Goal: Information Seeking & Learning: Learn about a topic

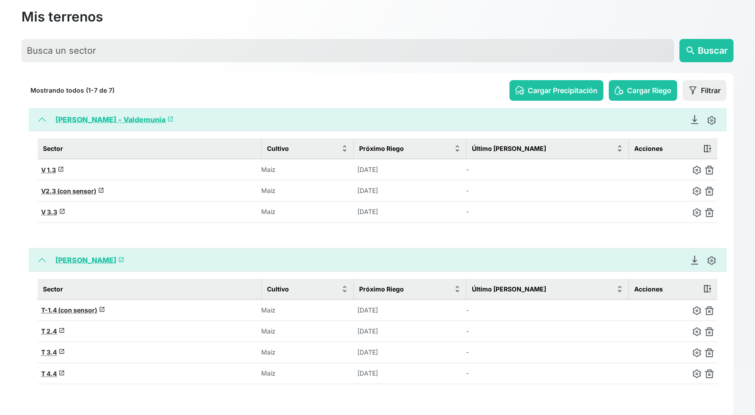
scroll to position [59, 0]
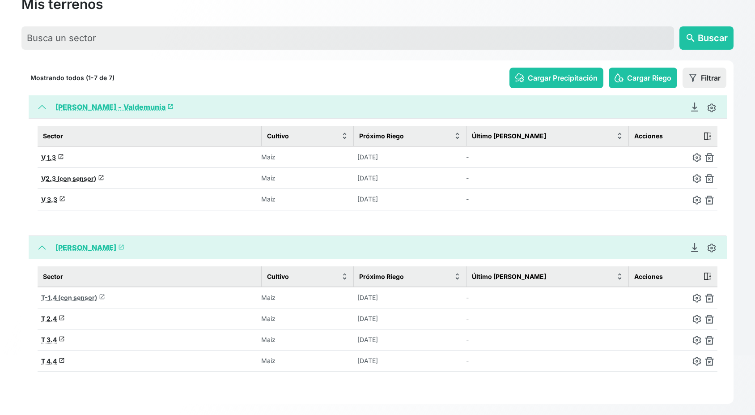
click at [76, 293] on span "T-1.4 (con sensor)" at bounding box center [69, 297] width 56 height 8
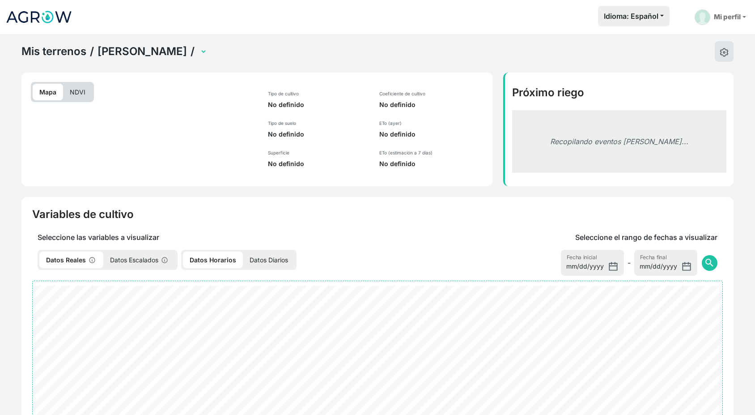
select select "2552"
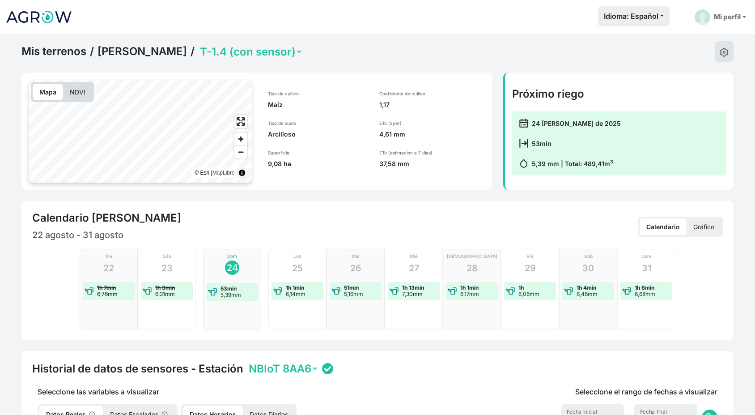
click at [79, 94] on p "NDVI" at bounding box center [77, 92] width 29 height 17
click at [239, 140] on span "Zoom in" at bounding box center [240, 138] width 13 height 13
click at [239, 151] on span "Zoom out" at bounding box center [240, 152] width 13 height 13
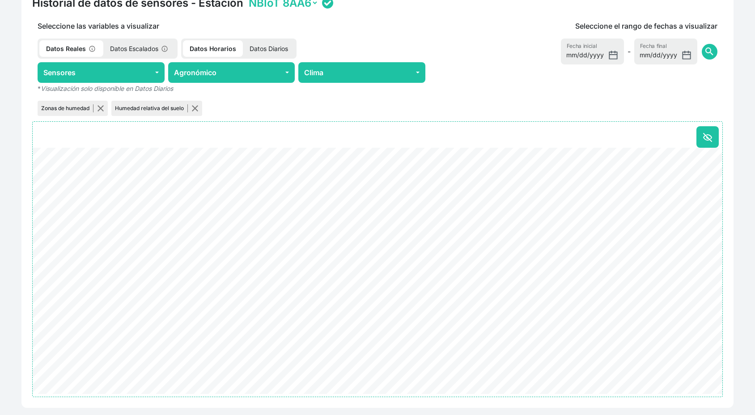
scroll to position [390, 0]
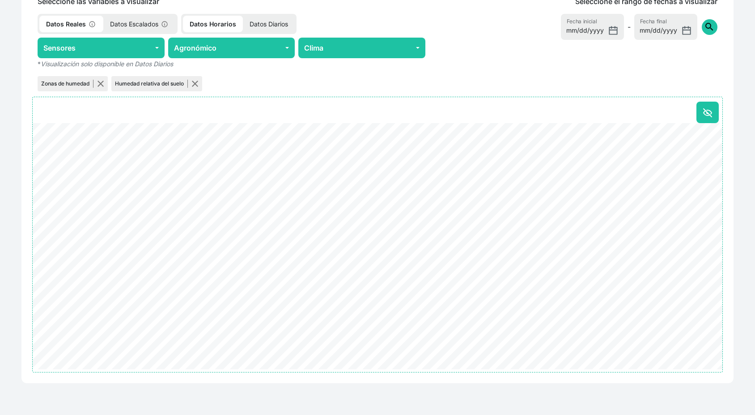
click at [708, 30] on span "search" at bounding box center [709, 26] width 11 height 11
click at [612, 32] on input "[DATE]" at bounding box center [592, 27] width 63 height 26
type input "[DATE]"
click at [707, 110] on icon at bounding box center [708, 112] width 8 height 5
click at [141, 23] on p "Datos Escalados" at bounding box center [139, 24] width 72 height 17
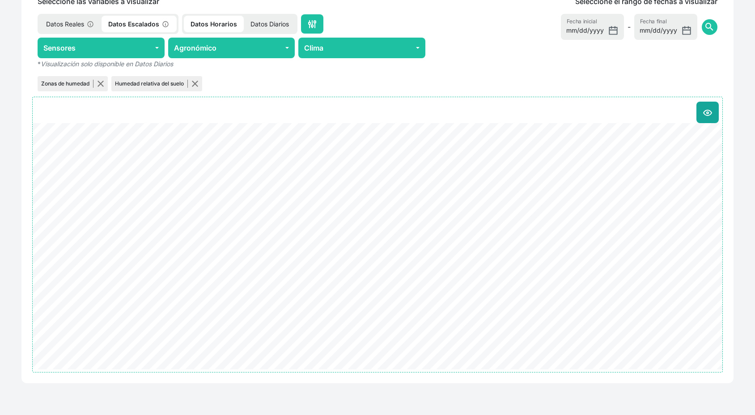
click at [77, 23] on p "Datos Reales" at bounding box center [70, 24] width 62 height 17
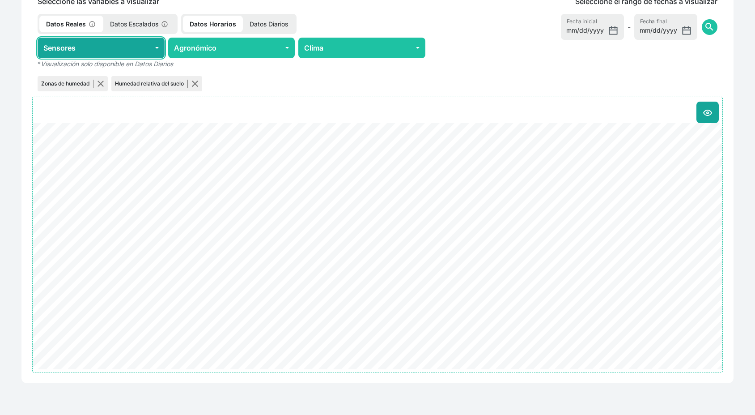
click at [155, 46] on button "Sensores" at bounding box center [101, 48] width 127 height 21
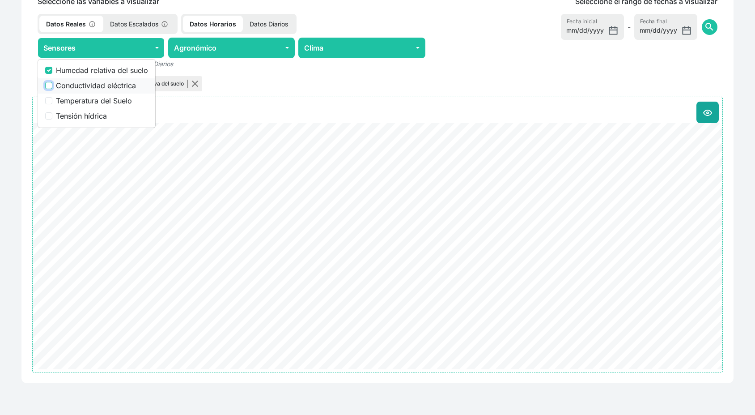
click at [47, 83] on input "Conductividad eléctrica" at bounding box center [48, 85] width 7 height 7
checkbox input "true"
click at [50, 100] on input "Temperatura del Suelo" at bounding box center [48, 100] width 7 height 7
checkbox input "true"
click at [50, 117] on input "Tensión hídrica" at bounding box center [48, 115] width 7 height 7
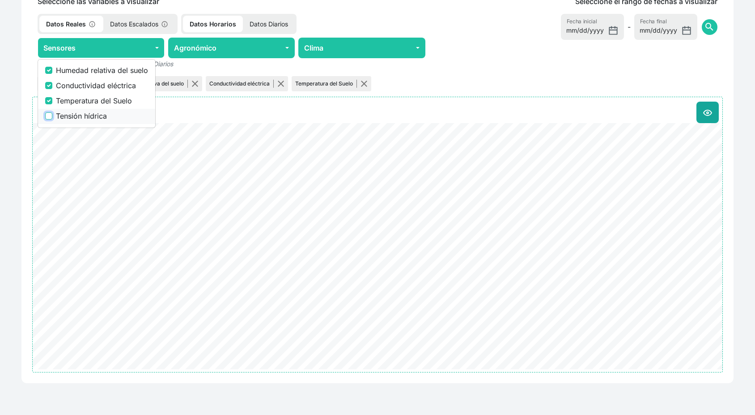
checkbox input "true"
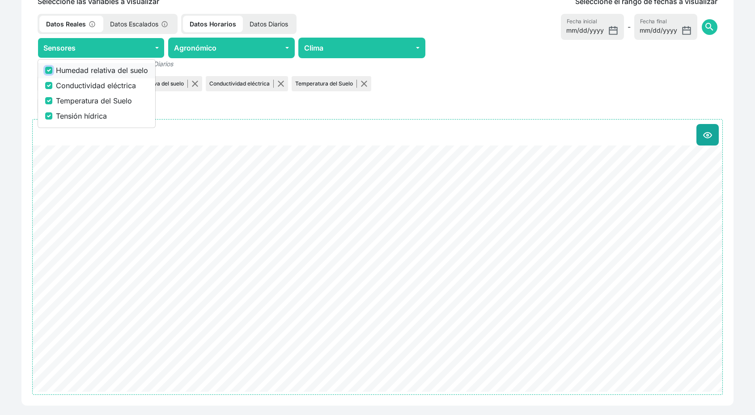
click at [49, 70] on input "Humedad relativa del suelo" at bounding box center [48, 70] width 7 height 7
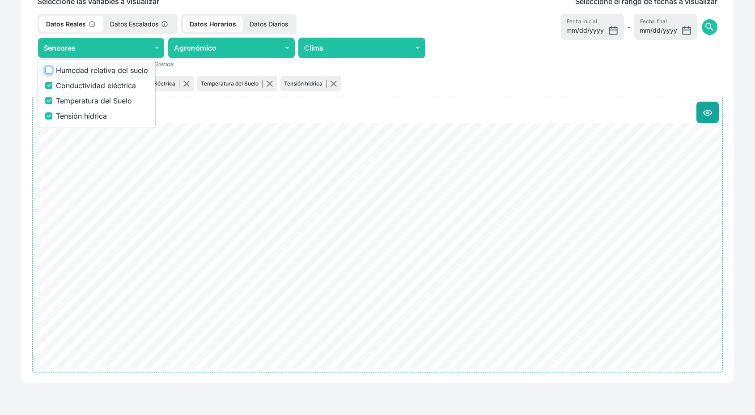
click at [52, 69] on input "Humedad relativa del suelo" at bounding box center [48, 70] width 7 height 7
checkbox input "true"
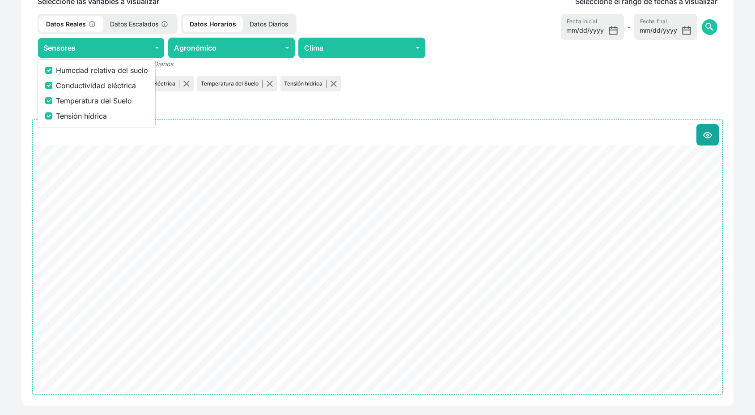
click at [79, 25] on p "Datos Reales" at bounding box center [71, 24] width 64 height 17
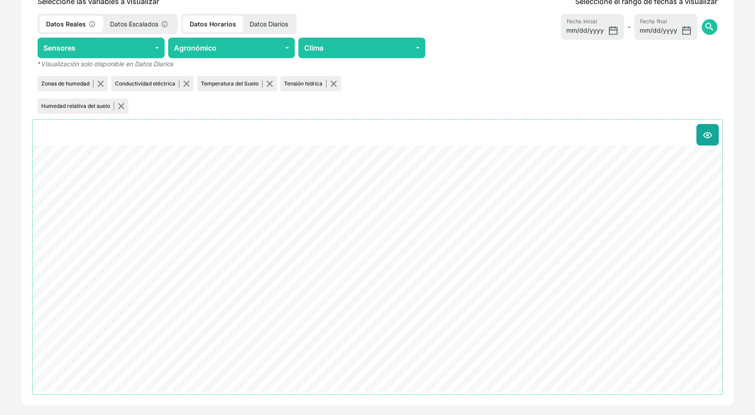
click at [133, 25] on p "Datos Escalados" at bounding box center [139, 24] width 72 height 17
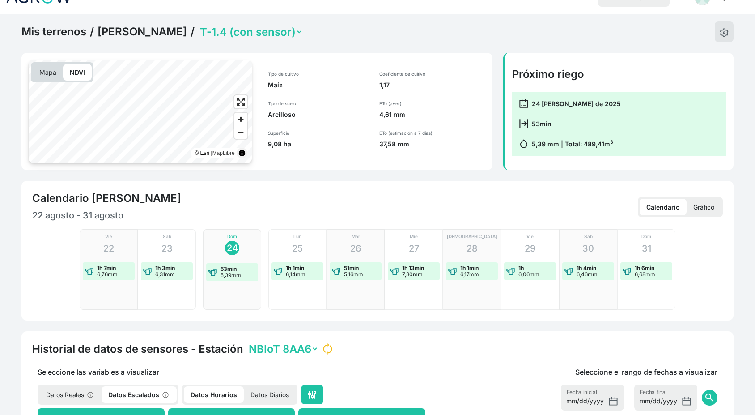
scroll to position [39, 0]
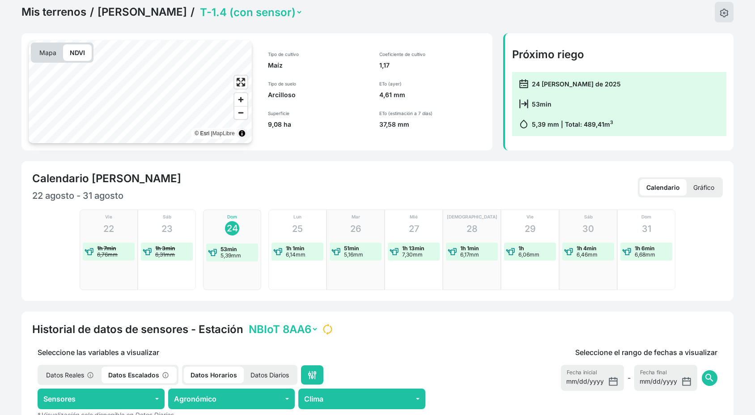
click at [243, 82] on span "Enter fullscreen" at bounding box center [240, 82] width 13 height 13
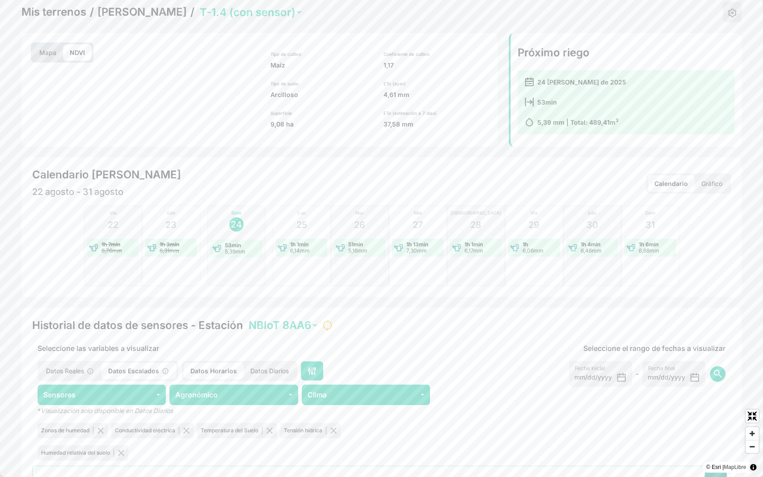
click at [750, 414] on span "Zoom in" at bounding box center [752, 433] width 13 height 13
click at [754, 414] on span "Zoom out" at bounding box center [752, 447] width 13 height 13
click at [751, 414] on span "Exit fullscreen" at bounding box center [752, 416] width 13 height 13
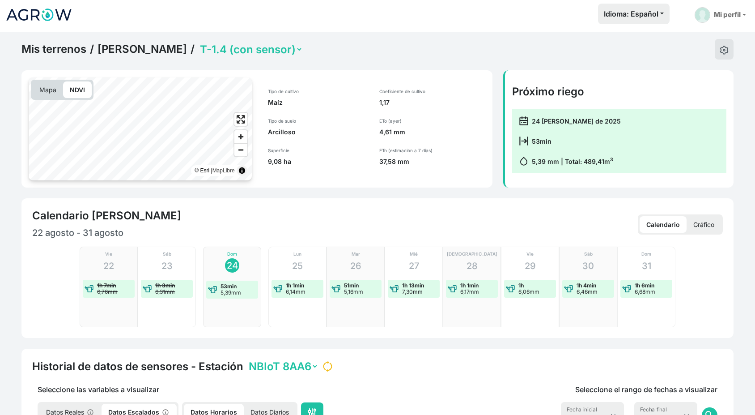
scroll to position [0, 0]
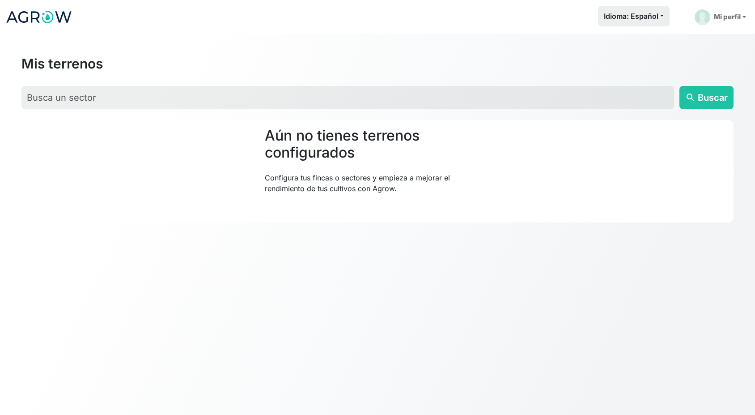
scroll to position [34, 0]
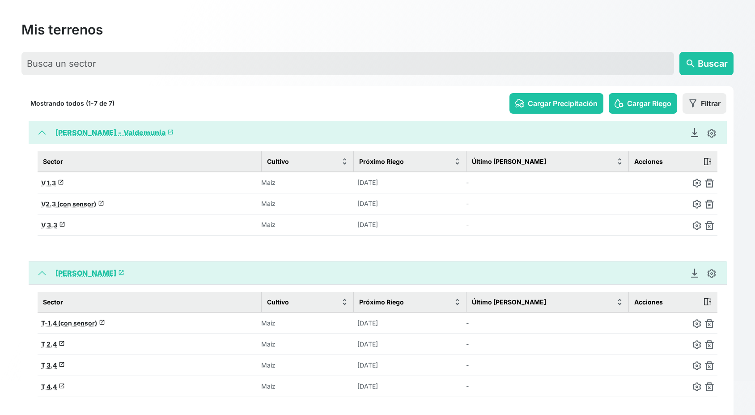
click at [87, 341] on th "T 2.4 launch" at bounding box center [150, 343] width 224 height 21
click at [48, 342] on span "T 2.4" at bounding box center [49, 344] width 16 height 8
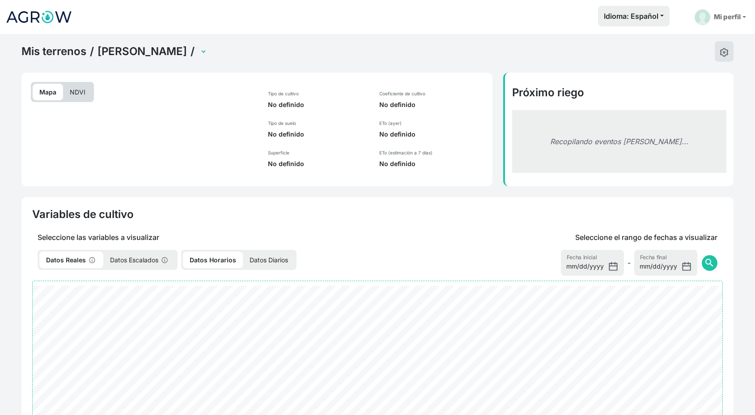
select select "2553"
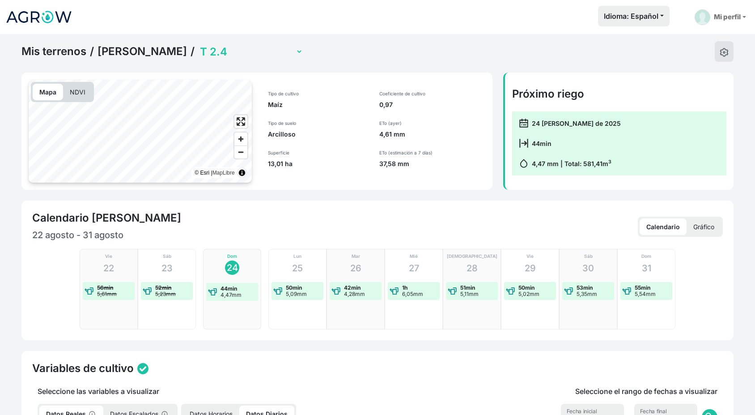
click at [81, 85] on p "NDVI" at bounding box center [77, 92] width 29 height 17
click at [239, 122] on span "Enter fullscreen" at bounding box center [240, 121] width 13 height 13
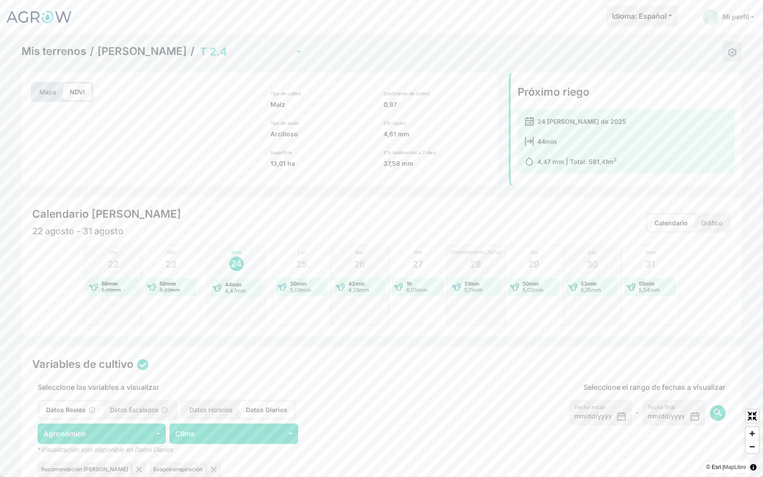
click at [751, 414] on span "Zoom out" at bounding box center [752, 447] width 13 height 13
click at [751, 414] on span "Zoom in" at bounding box center [752, 433] width 13 height 13
drag, startPoint x: 751, startPoint y: 433, endPoint x: 755, endPoint y: 447, distance: 14.2
click at [755, 414] on span "Zoom out" at bounding box center [752, 447] width 13 height 13
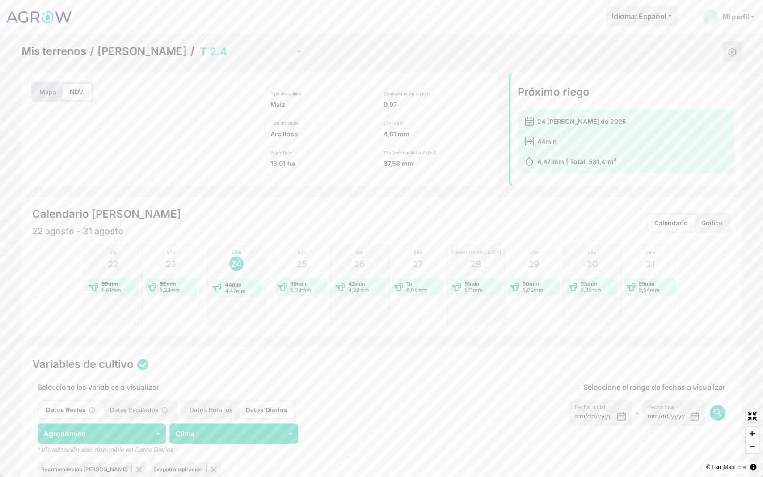
click at [755, 414] on span "Zoom out" at bounding box center [752, 447] width 13 height 13
click at [754, 414] on span "Zoom in" at bounding box center [752, 433] width 13 height 13
click at [752, 414] on span "Exit fullscreen" at bounding box center [752, 416] width 13 height 13
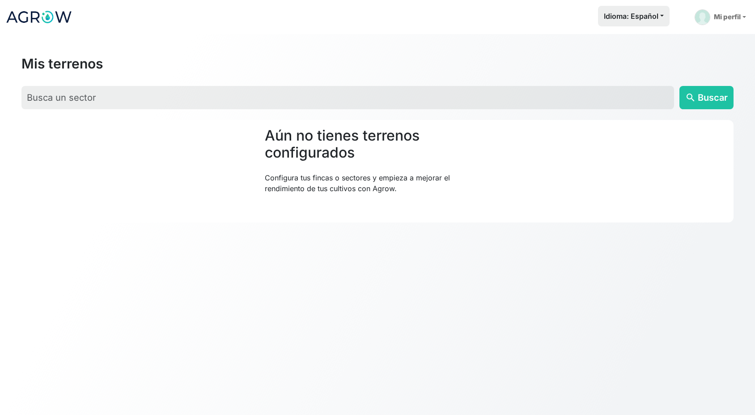
scroll to position [34, 0]
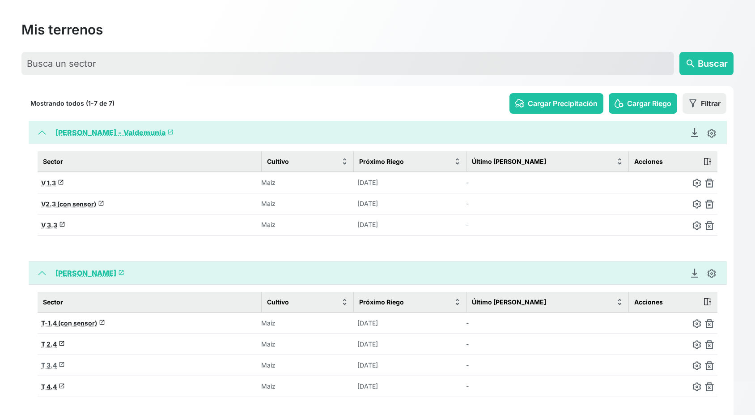
click at [53, 362] on span "T 3.4" at bounding box center [49, 365] width 16 height 8
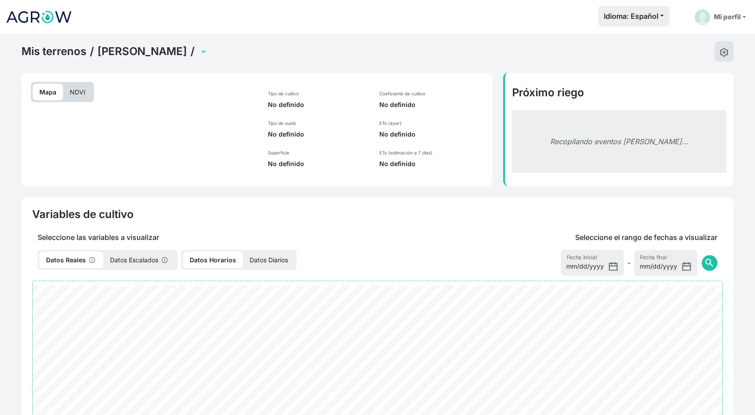
select select "2554"
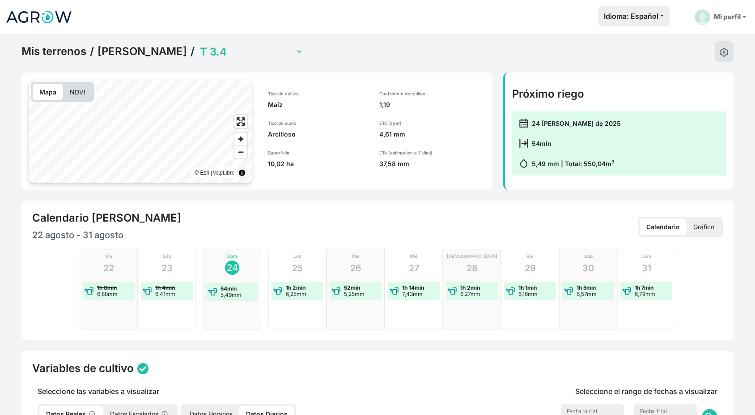
click at [86, 98] on p "NDVI" at bounding box center [77, 92] width 29 height 17
click at [243, 137] on span "Zoom in" at bounding box center [240, 138] width 13 height 13
click at [243, 115] on span "Enter fullscreen" at bounding box center [240, 121] width 13 height 13
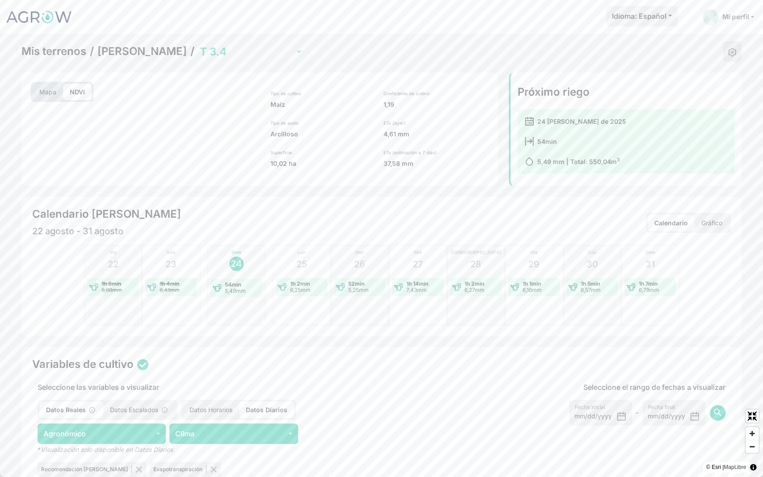
click at [753, 414] on span "Zoom out" at bounding box center [752, 447] width 13 height 13
click at [752, 414] on span "Zoom in" at bounding box center [752, 433] width 13 height 13
click at [751, 414] on span "Zoom in" at bounding box center [752, 433] width 13 height 13
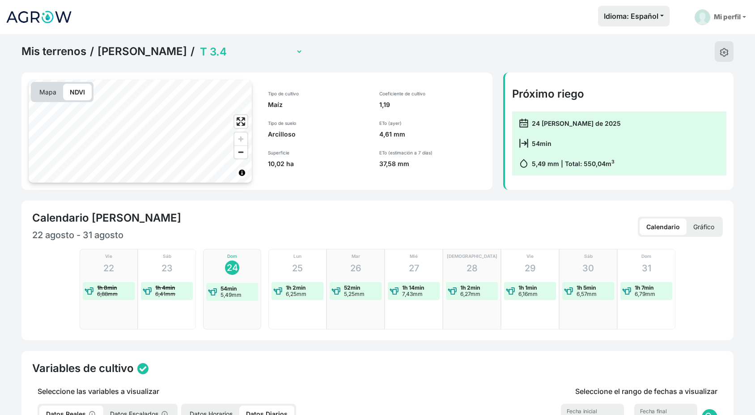
scroll to position [34, 0]
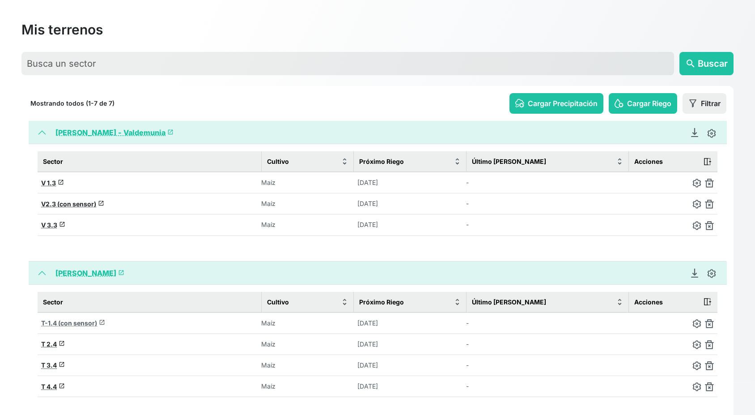
click at [80, 322] on span "T-1.4 (con sensor)" at bounding box center [69, 323] width 56 height 8
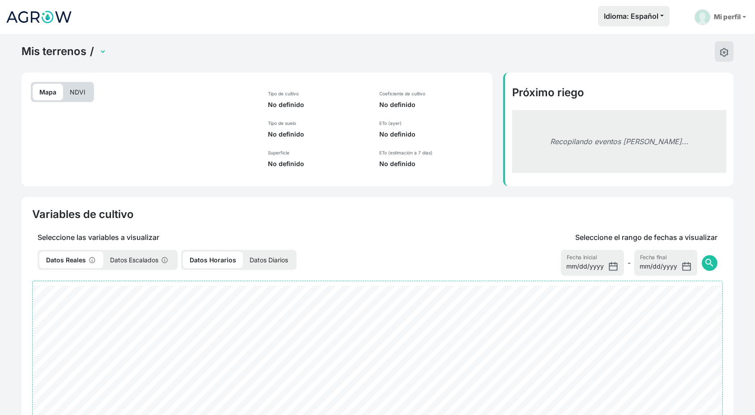
select select "2552"
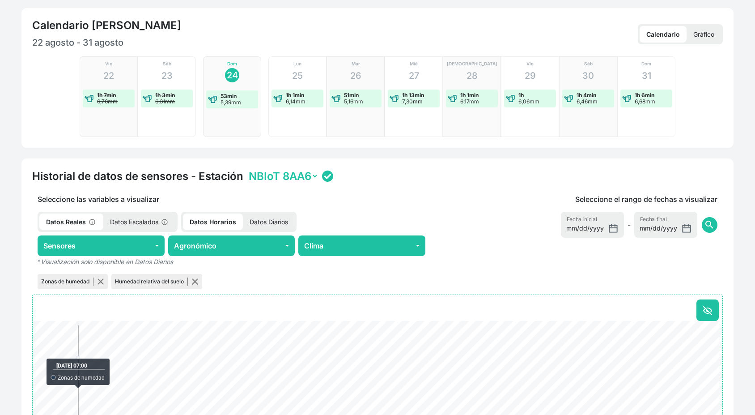
scroll to position [191, 0]
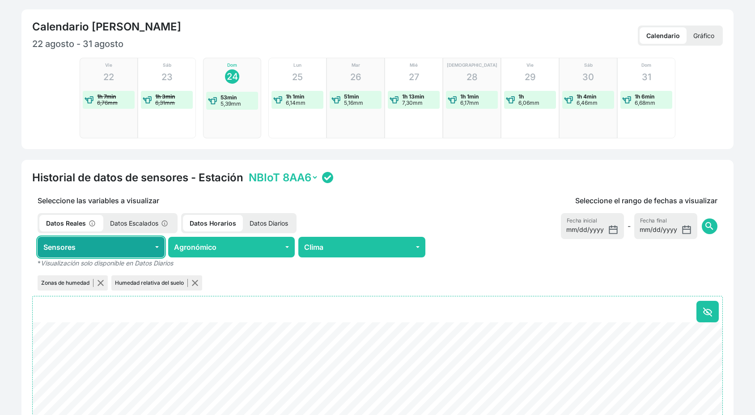
click at [157, 243] on button "Sensores" at bounding box center [101, 247] width 127 height 21
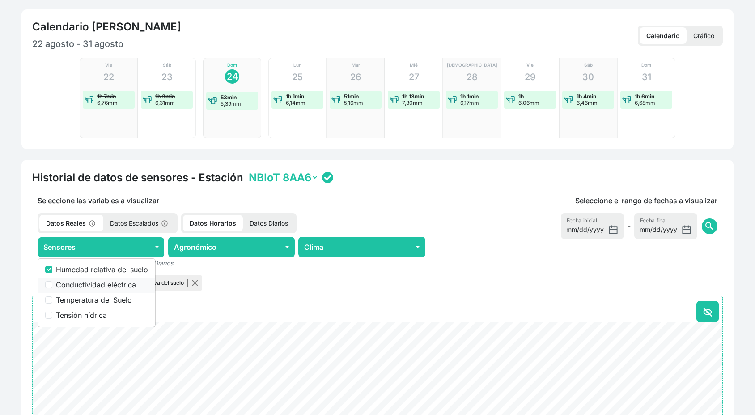
click at [52, 285] on div "Conductividad eléctrica" at bounding box center [96, 284] width 103 height 11
click at [50, 301] on input "Temperatura del Suelo" at bounding box center [48, 299] width 7 height 7
checkbox input "true"
click at [50, 281] on input "Conductividad eléctrica" at bounding box center [48, 284] width 7 height 7
checkbox input "true"
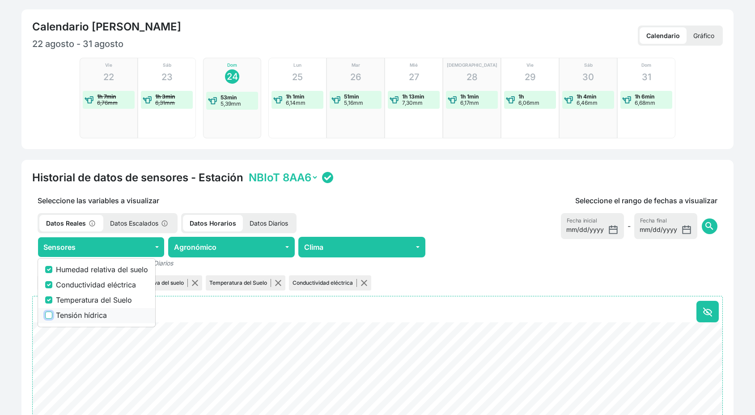
click at [47, 314] on input "Tensión hídrica" at bounding box center [48, 314] width 7 height 7
checkbox input "true"
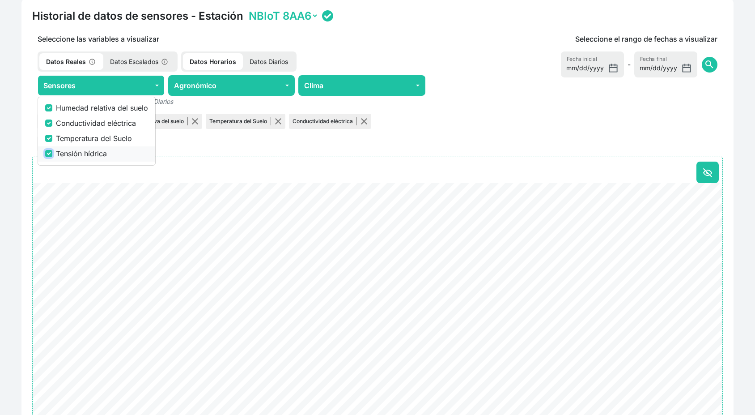
scroll to position [333, 0]
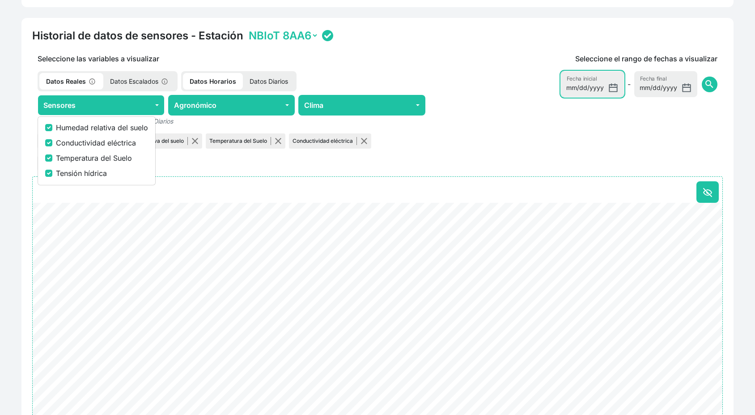
click at [587, 86] on input "[DATE]" at bounding box center [592, 84] width 63 height 26
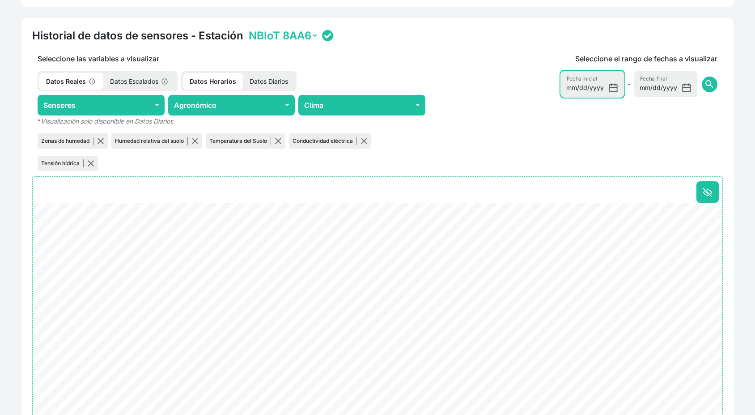
click at [614, 85] on input "[DATE]" at bounding box center [592, 84] width 63 height 26
type input "[DATE]"
click at [686, 93] on input "[DATE]" at bounding box center [665, 84] width 63 height 26
type input "[DATE]"
click at [708, 87] on span "search" at bounding box center [709, 84] width 11 height 11
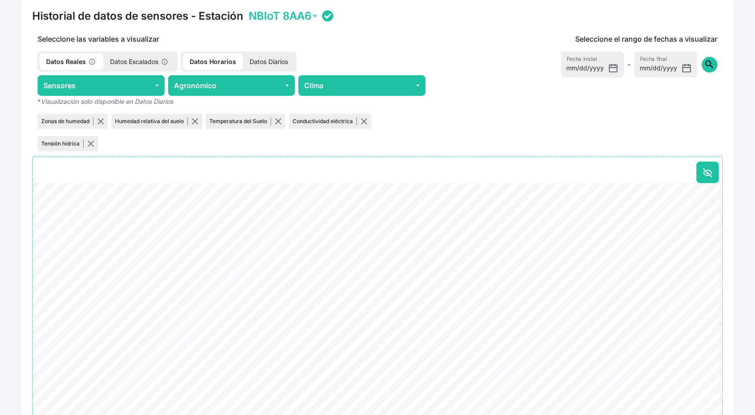
scroll to position [372, 0]
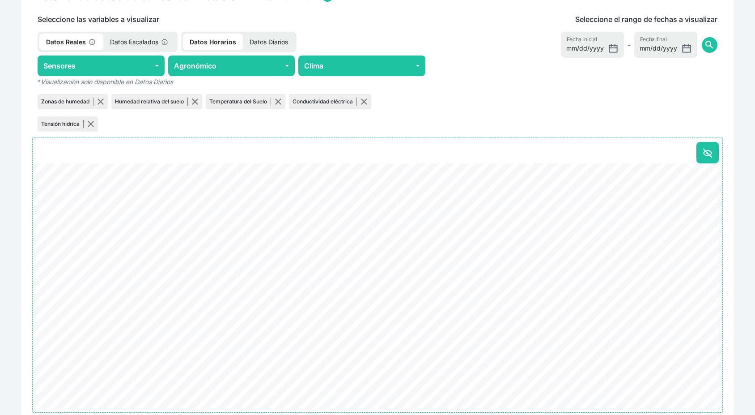
click at [267, 40] on p "Datos Diarios" at bounding box center [269, 42] width 52 height 17
click at [217, 39] on p "Datos Horarios" at bounding box center [211, 42] width 56 height 17
click at [146, 40] on p "Datos Escalados" at bounding box center [139, 42] width 72 height 17
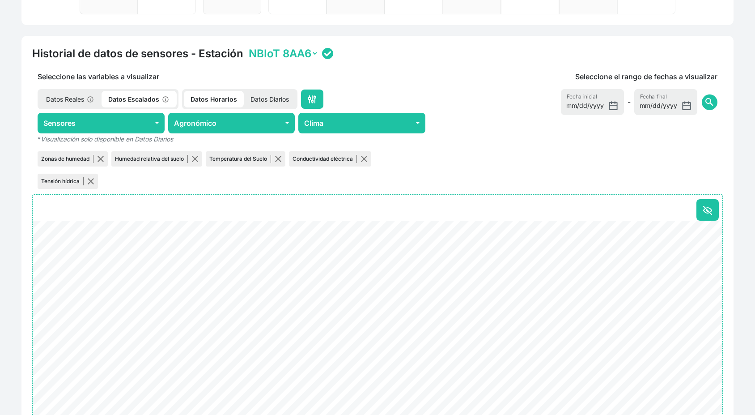
scroll to position [313, 0]
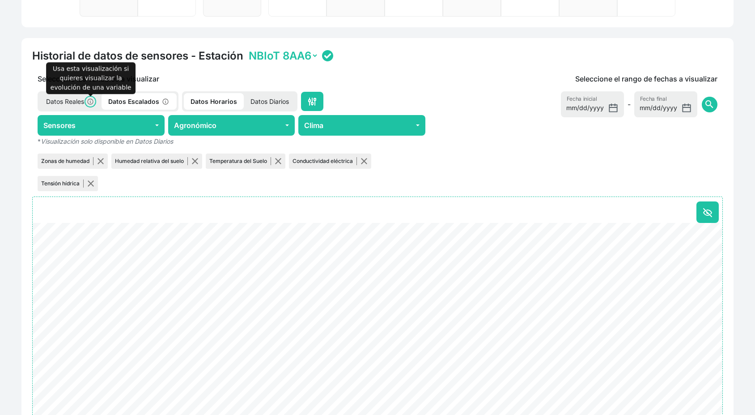
click at [90, 101] on icon at bounding box center [90, 101] width 9 height 9
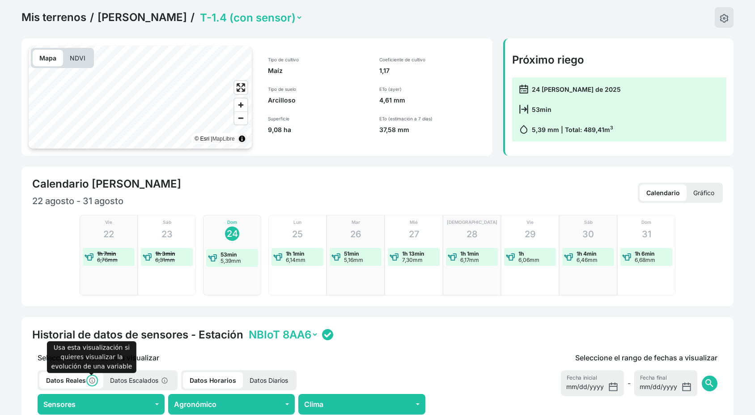
scroll to position [14, 0]
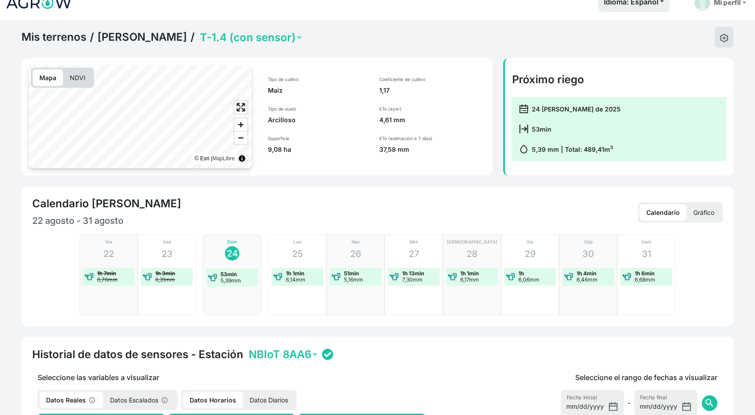
click at [81, 83] on p "NDVI" at bounding box center [77, 77] width 29 height 17
click at [242, 106] on span "Enter fullscreen" at bounding box center [240, 107] width 13 height 13
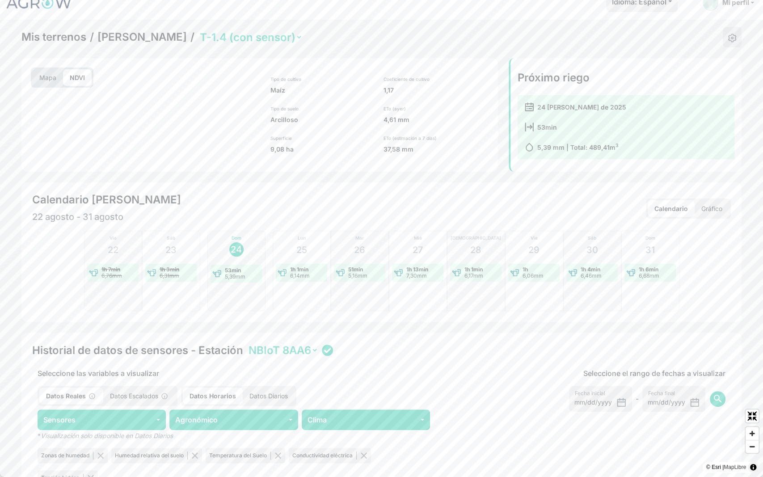
click at [749, 414] on span "Zoom in" at bounding box center [752, 433] width 13 height 13
click at [751, 414] on span "Exit fullscreen" at bounding box center [752, 416] width 13 height 13
